Goal: Task Accomplishment & Management: Manage account settings

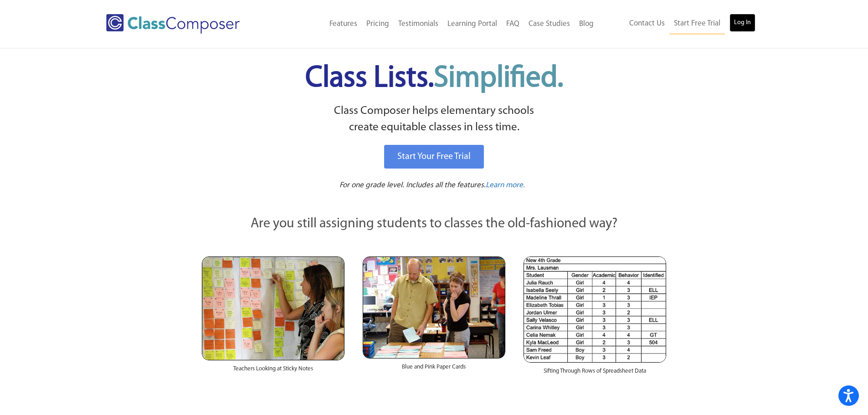
click at [736, 20] on link "Log In" at bounding box center [742, 23] width 26 height 18
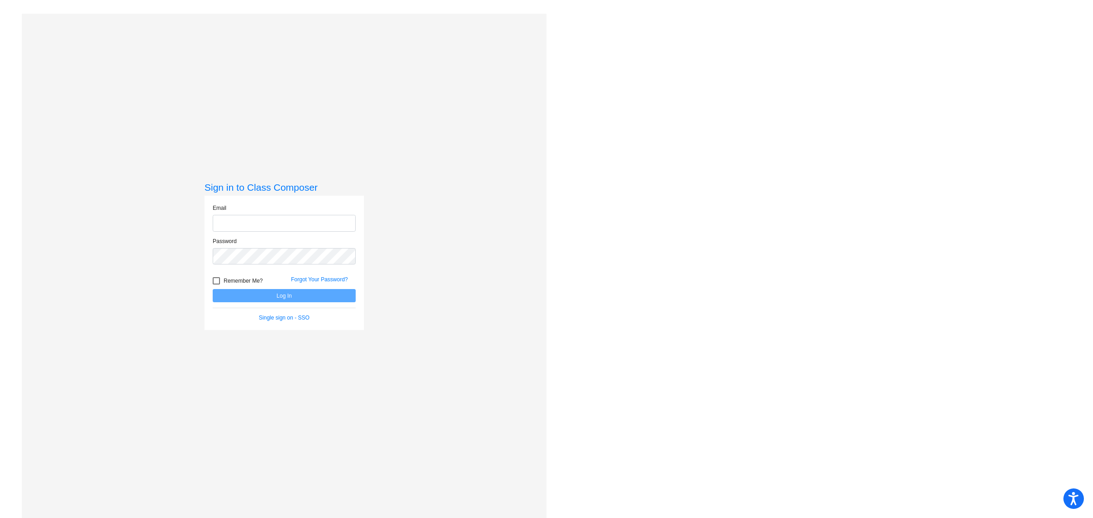
type input "katherine.tubiolo@irsd.k12.de.us"
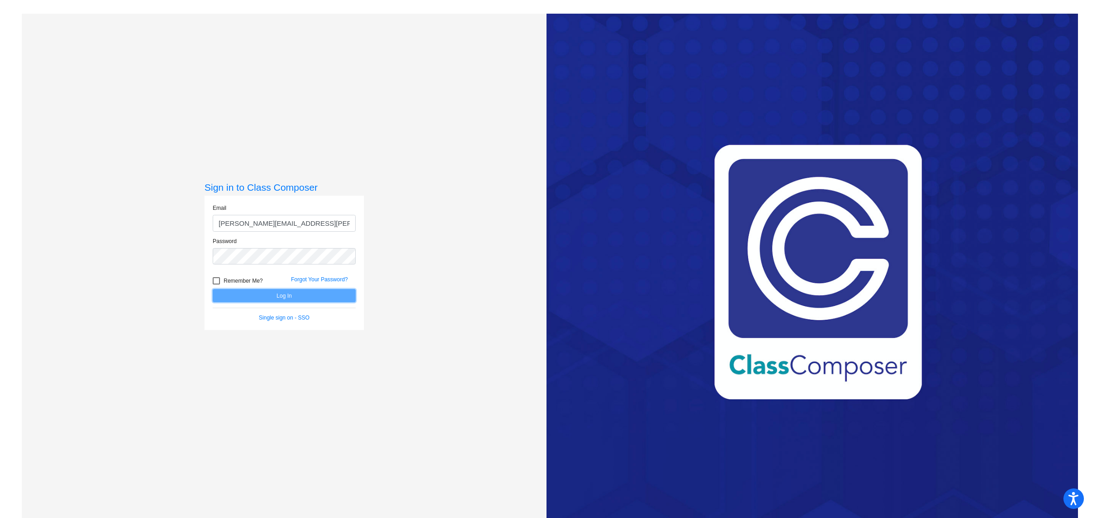
click at [285, 296] on button "Log In" at bounding box center [284, 295] width 143 height 13
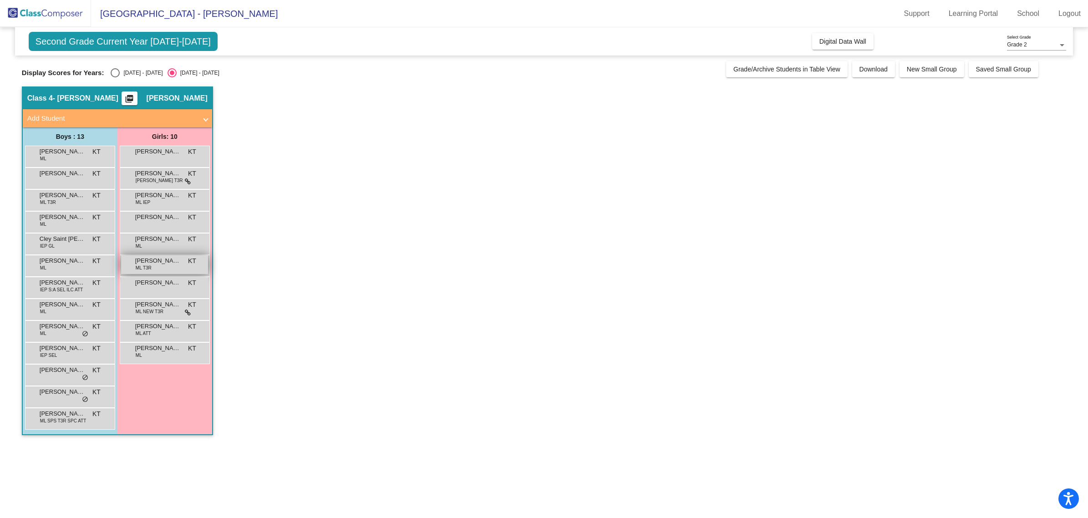
click at [168, 263] on span "Joana Morales-Perez" at bounding box center [158, 260] width 46 height 9
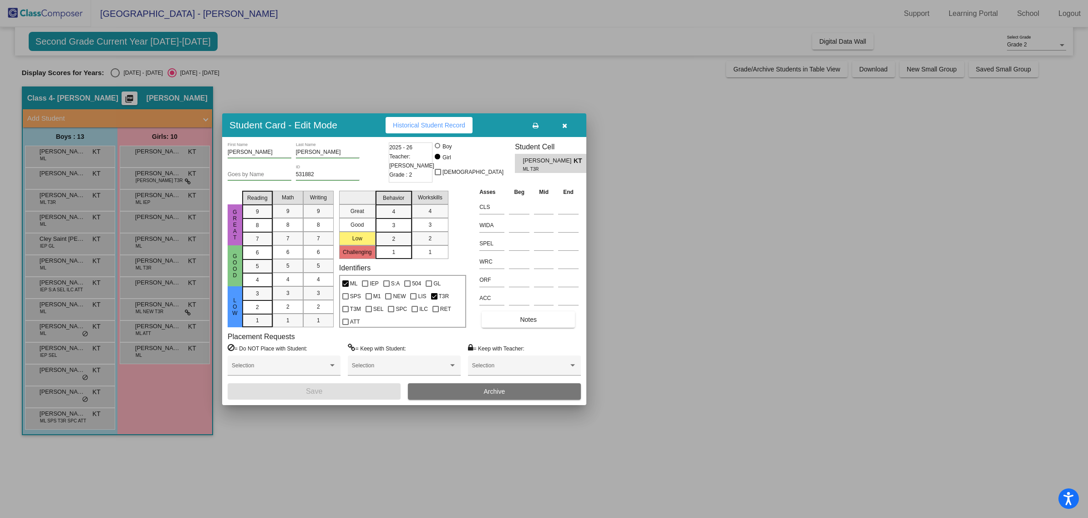
click at [350, 443] on div at bounding box center [544, 259] width 1088 height 518
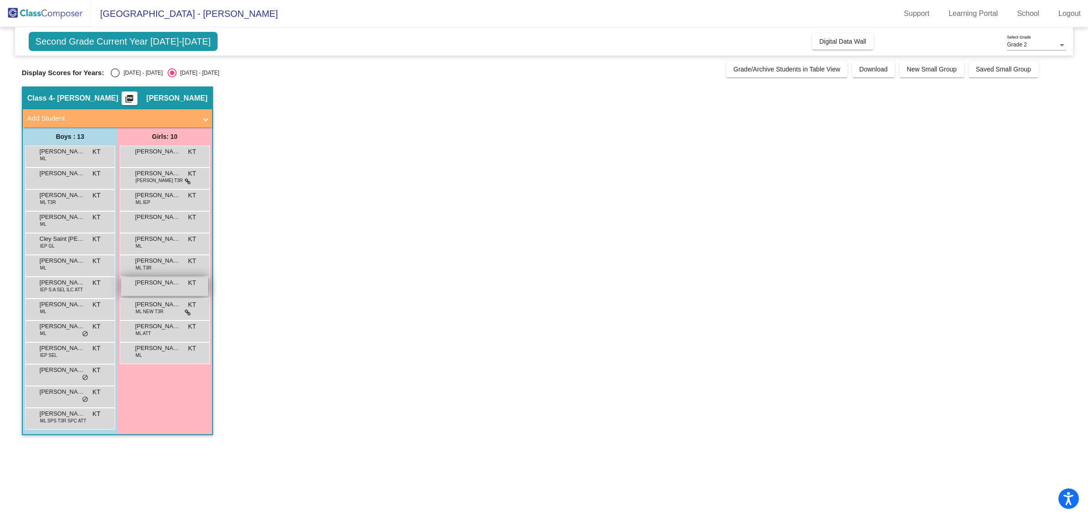
click at [160, 285] on span "Madison Velasquez-Velasquez" at bounding box center [158, 282] width 46 height 9
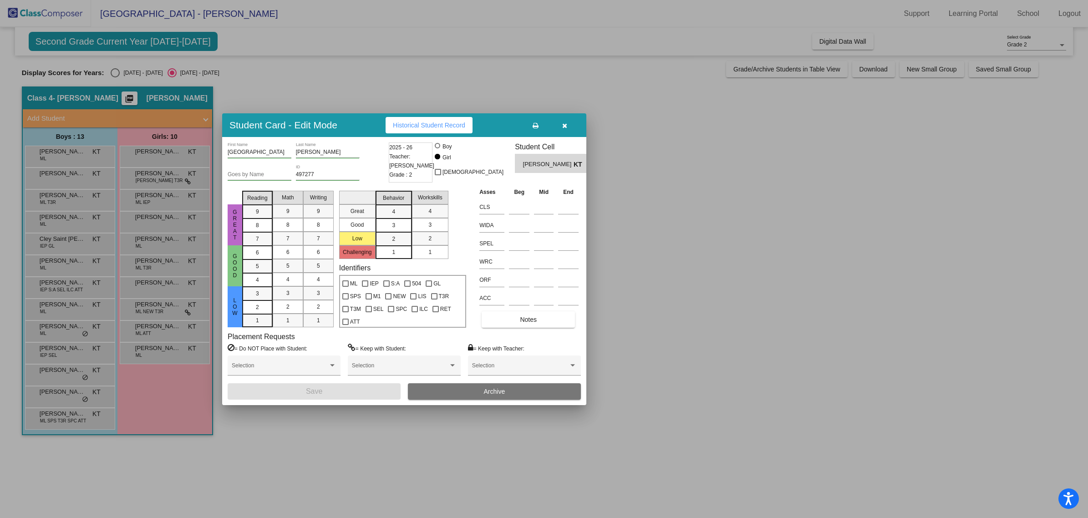
click at [563, 124] on icon "button" at bounding box center [564, 126] width 5 height 6
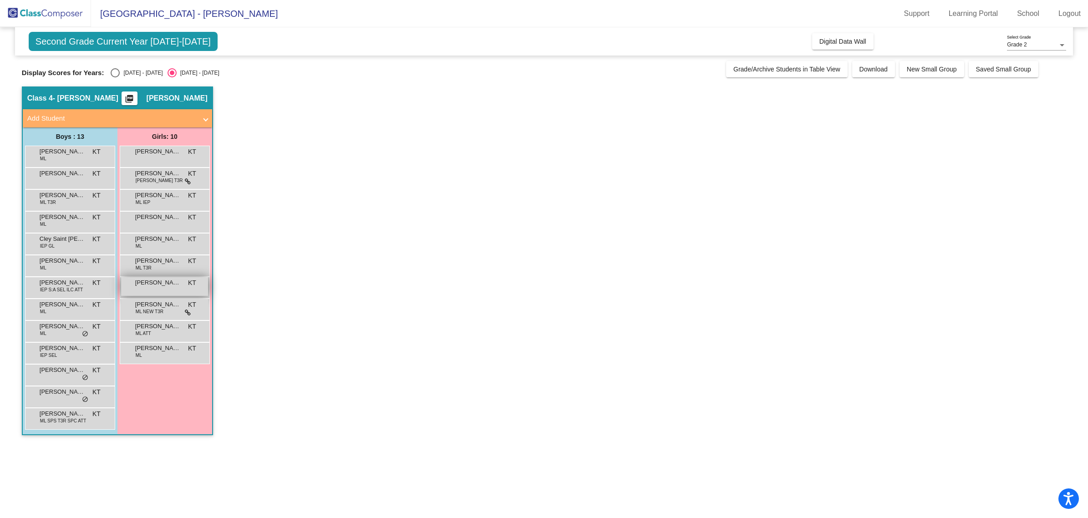
click at [162, 291] on div "Madison Velasquez-Velasquez KT lock do_not_disturb_alt" at bounding box center [164, 286] width 87 height 19
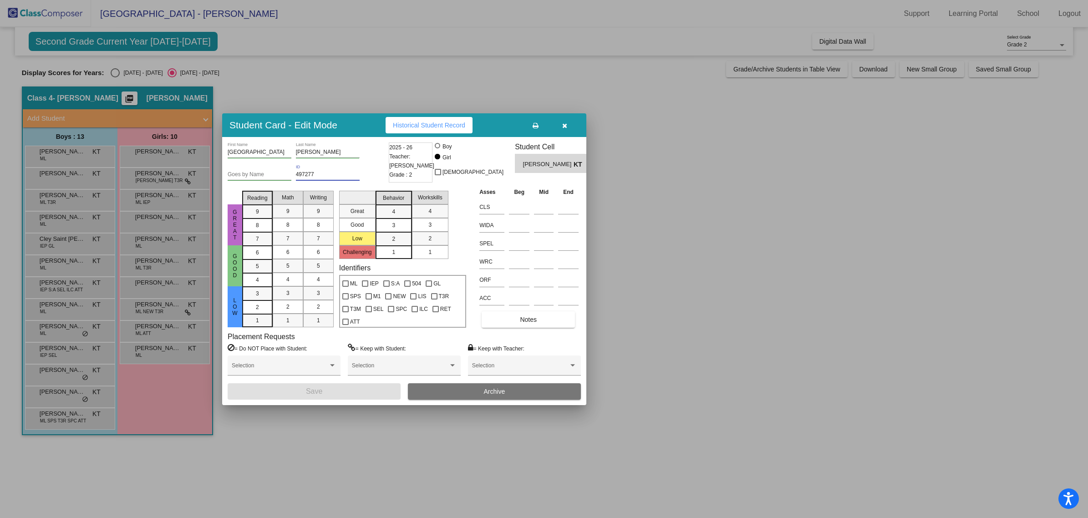
drag, startPoint x: 322, startPoint y: 173, endPoint x: 294, endPoint y: 172, distance: 28.3
click at [294, 172] on div "Goes by Name 497277 ID" at bounding box center [307, 176] width 159 height 22
